Goal: Task Accomplishment & Management: Manage account settings

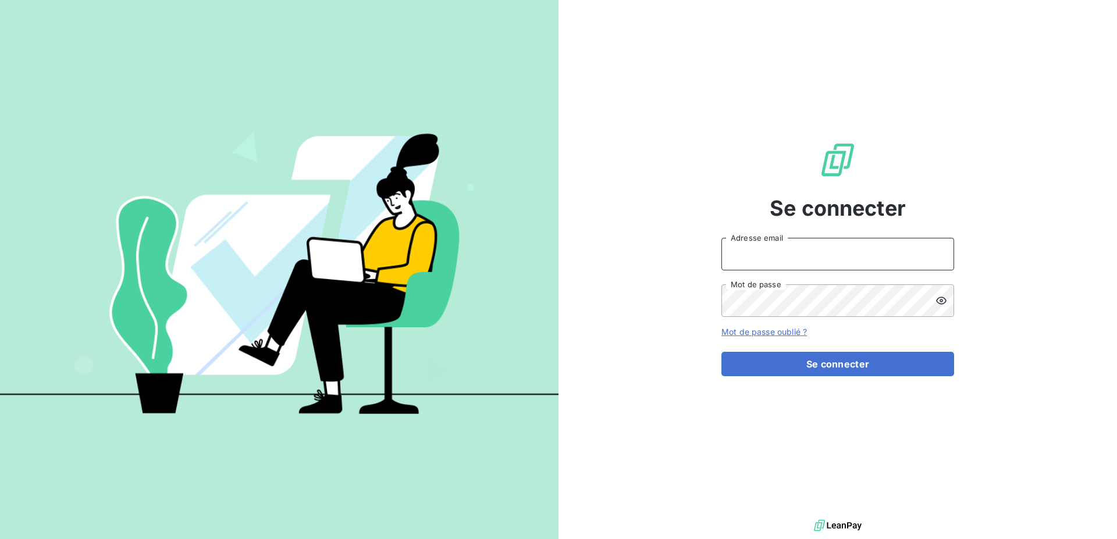
click at [816, 246] on input "Adresse email" at bounding box center [837, 254] width 233 height 33
type input "[PERSON_NAME][EMAIL_ADDRESS][DOMAIN_NAME]"
click at [770, 335] on link "Mot de passe oublié ?" at bounding box center [764, 332] width 86 height 10
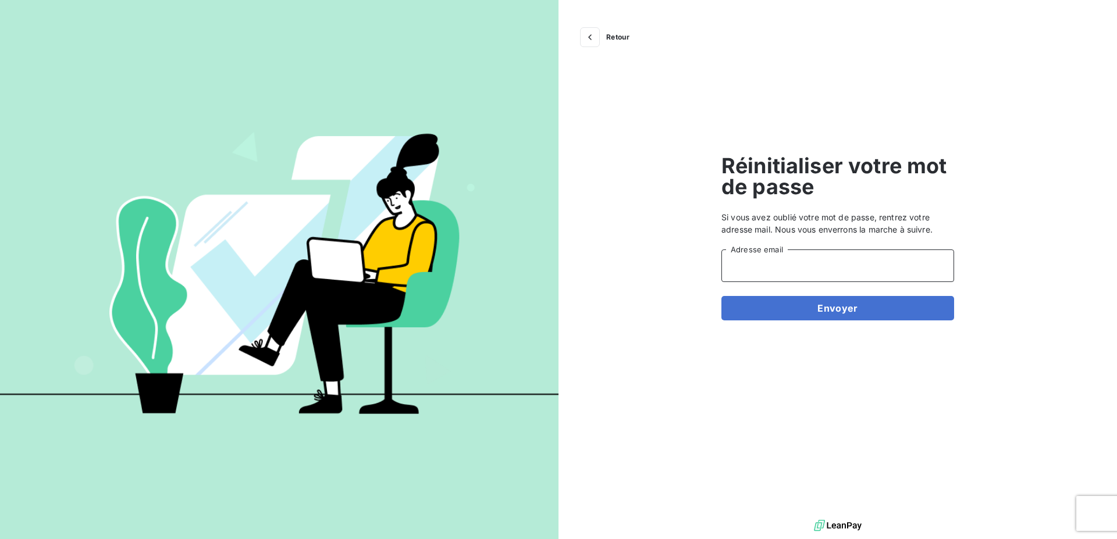
click at [787, 263] on input "Adresse email" at bounding box center [837, 266] width 233 height 33
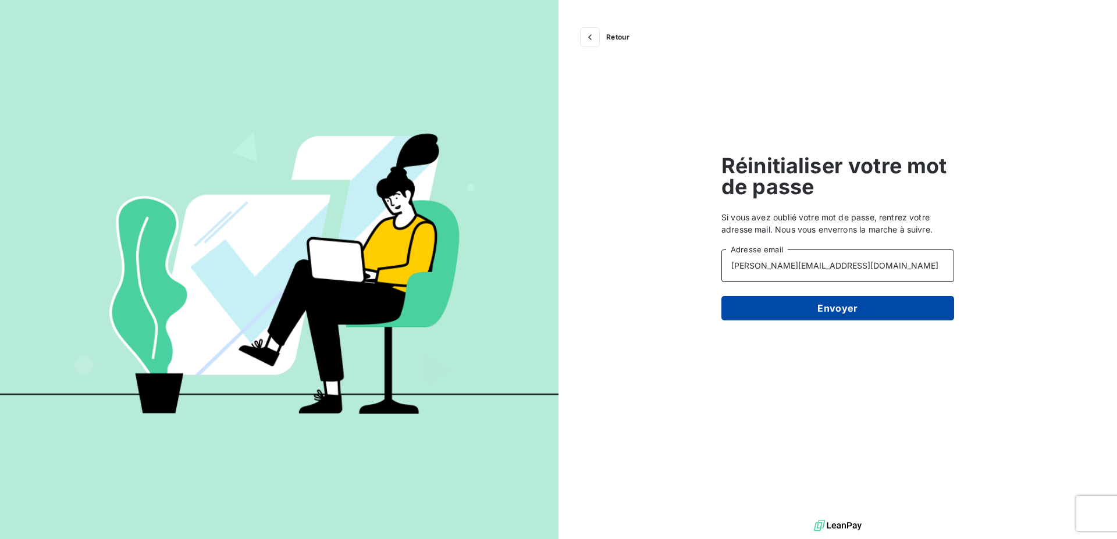
type input "[PERSON_NAME][EMAIL_ADDRESS][DOMAIN_NAME]"
click at [833, 304] on button "Envoyer" at bounding box center [837, 308] width 233 height 24
